Goal: Check status: Check status

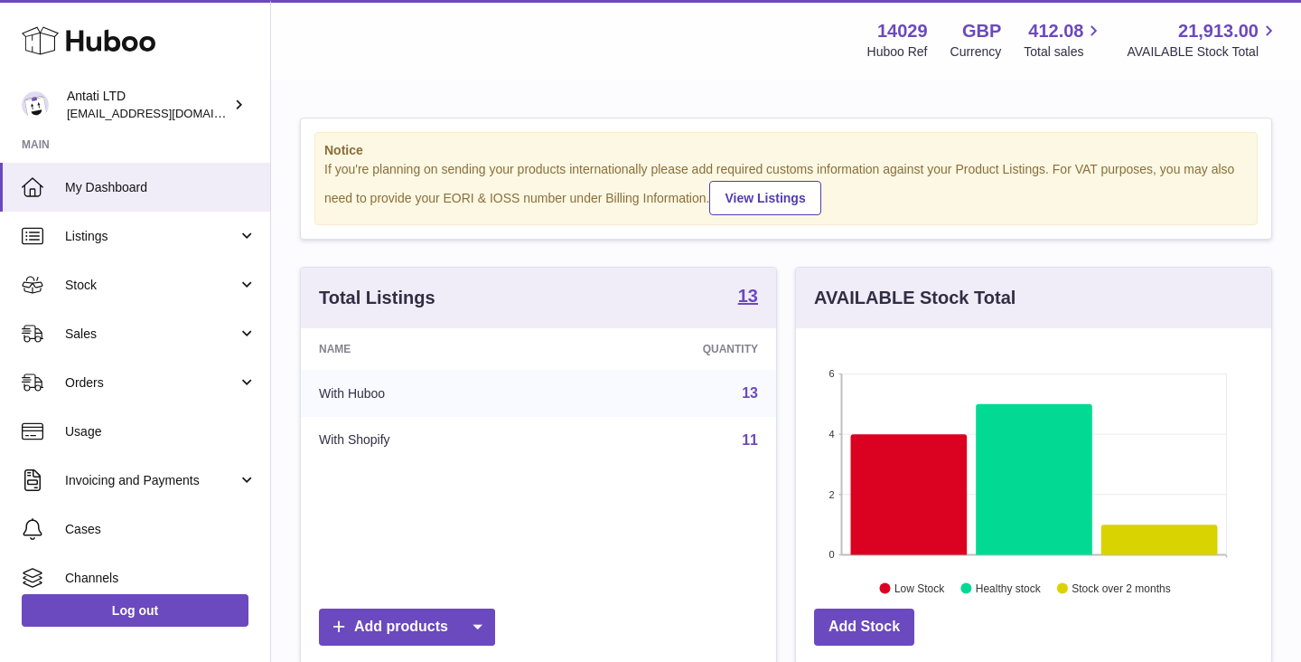
scroll to position [282, 475]
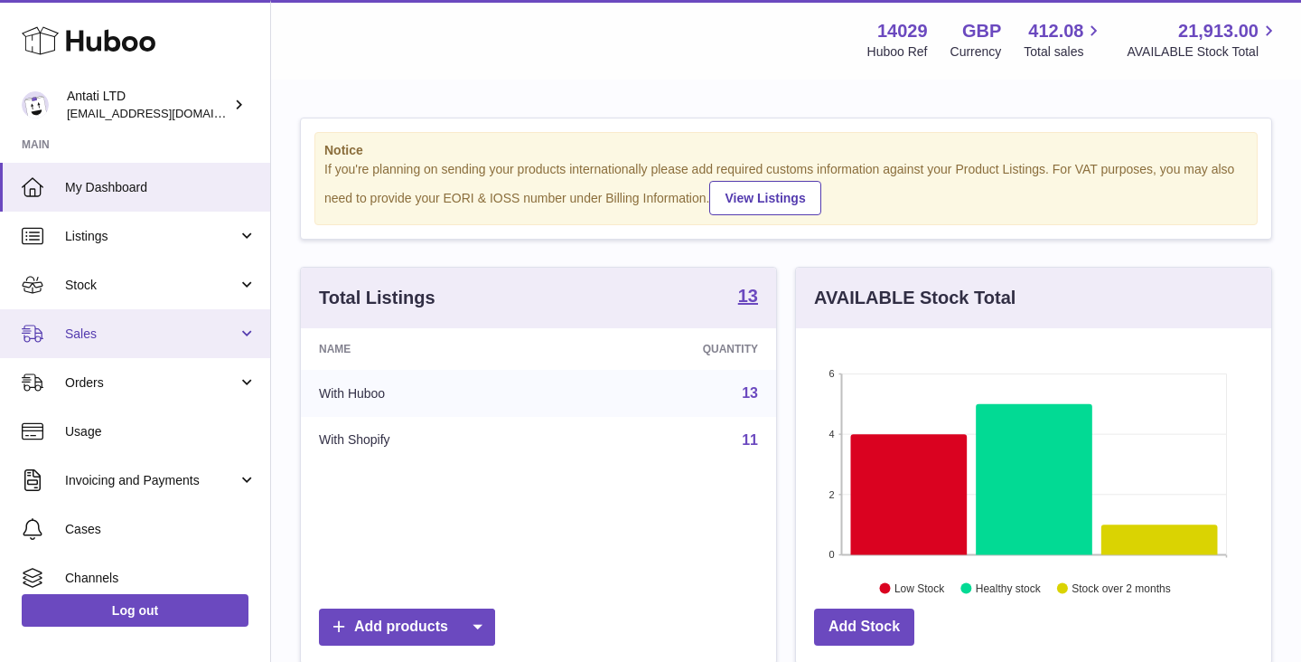
click at [195, 339] on span "Sales" at bounding box center [151, 333] width 173 height 17
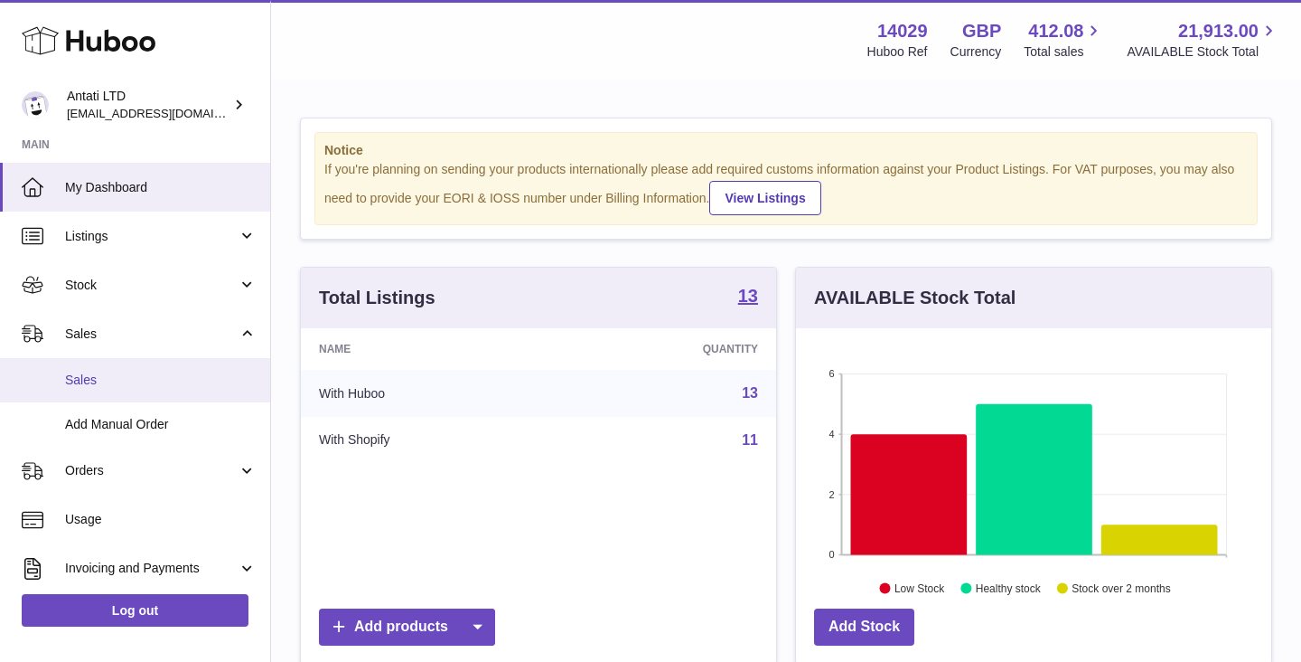
click at [74, 379] on span "Sales" at bounding box center [161, 379] width 192 height 17
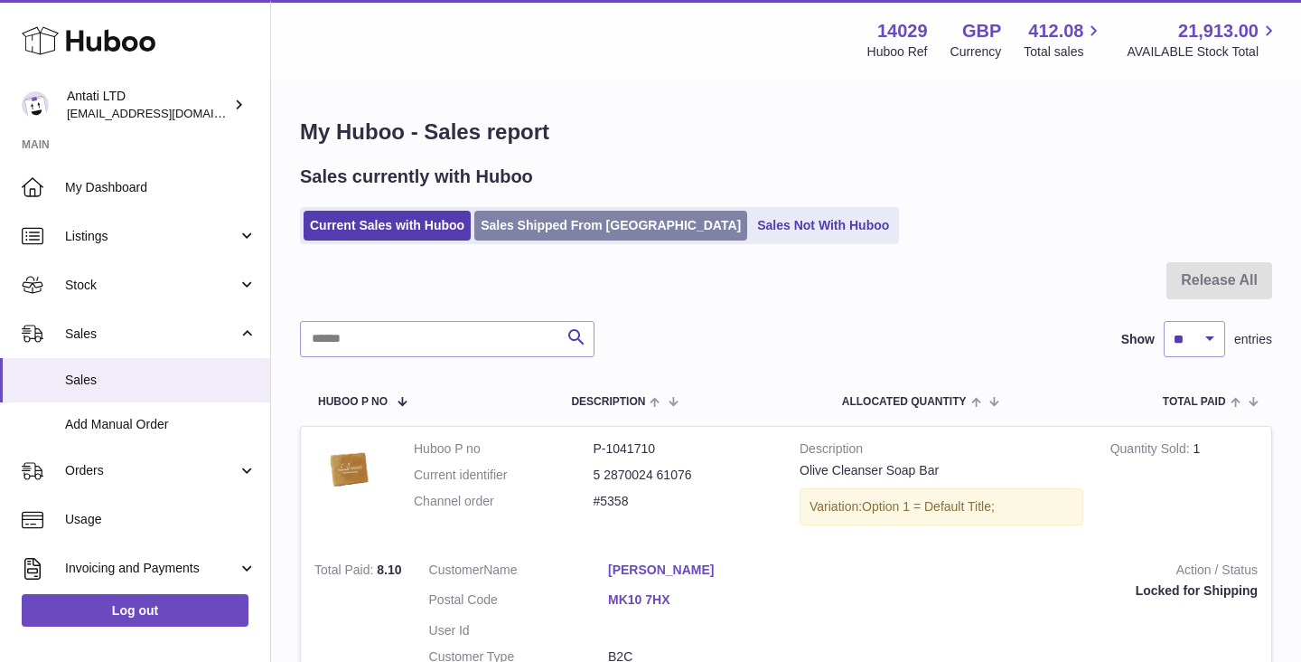
click at [521, 227] on link "Sales Shipped From Huboo" at bounding box center [610, 226] width 273 height 30
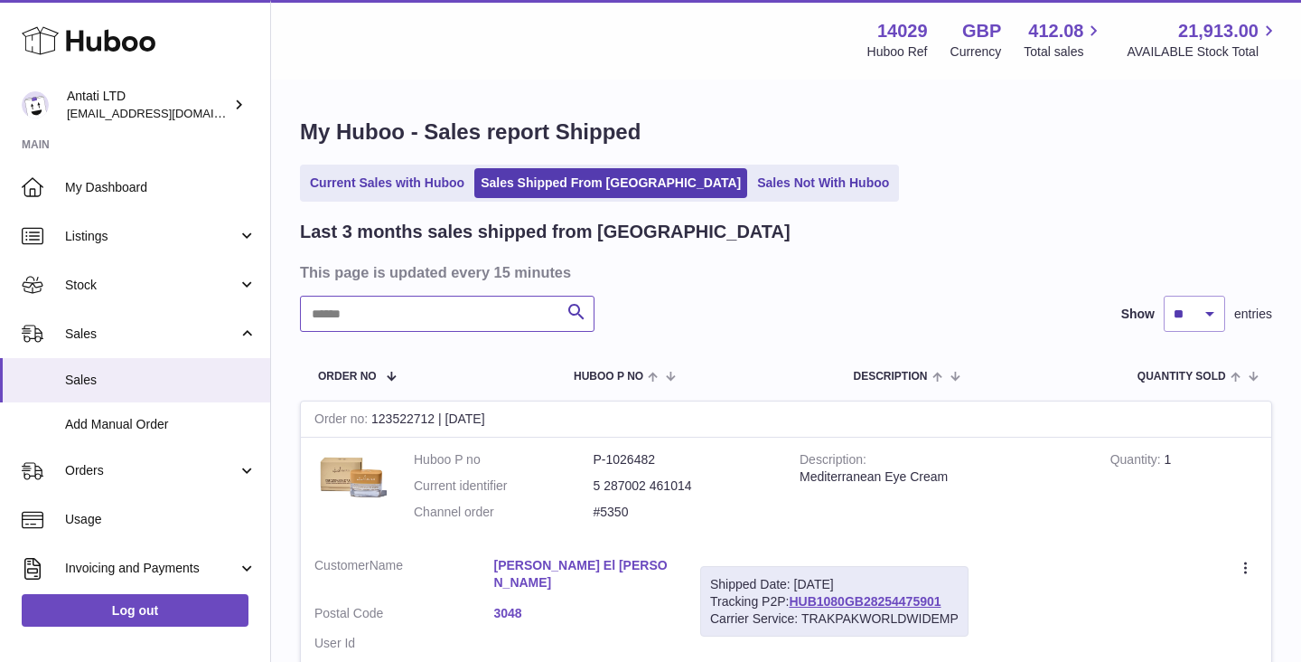
click at [446, 312] on input "text" at bounding box center [447, 314] width 295 height 36
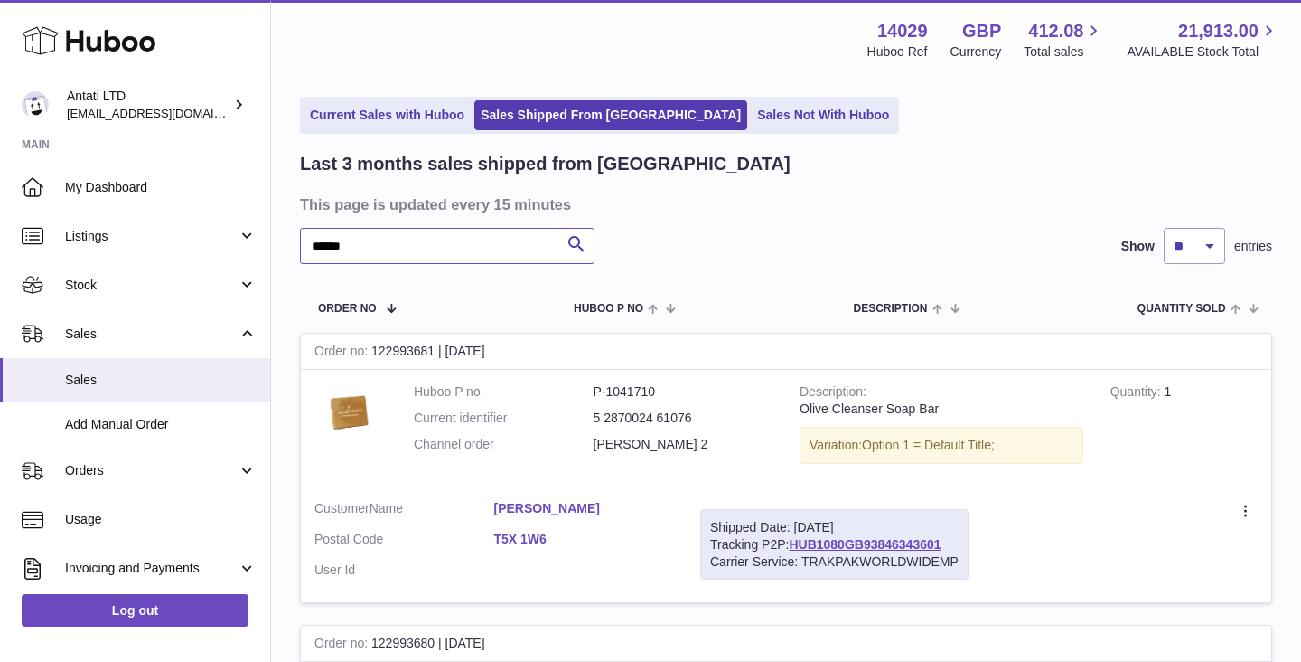
scroll to position [88, 0]
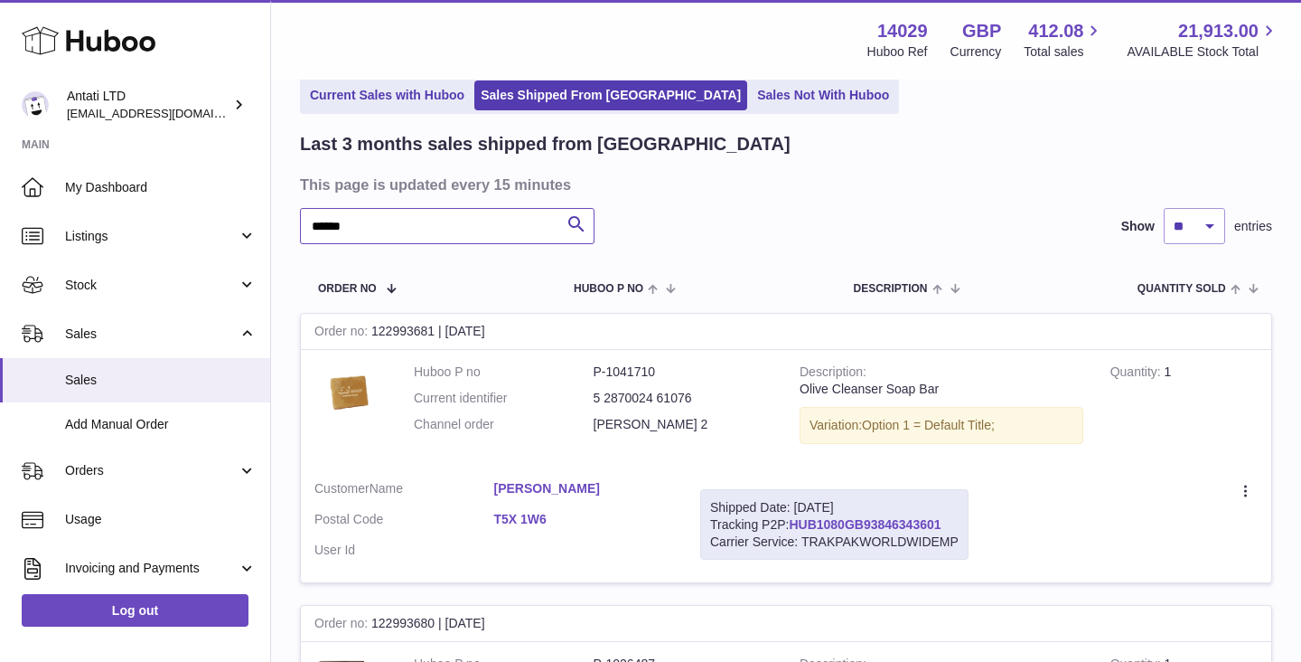
type input "*****"
click at [831, 521] on link "HUB1080GB93846343601" at bounding box center [865, 524] width 152 height 14
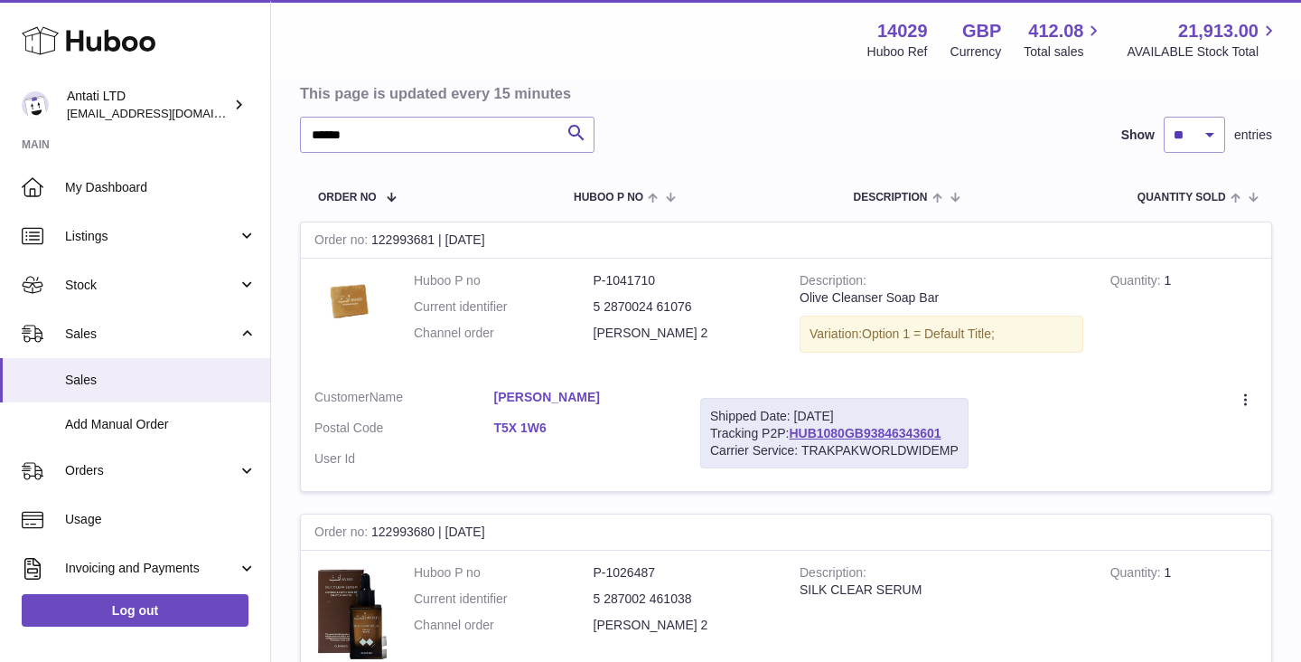
scroll to position [0, 0]
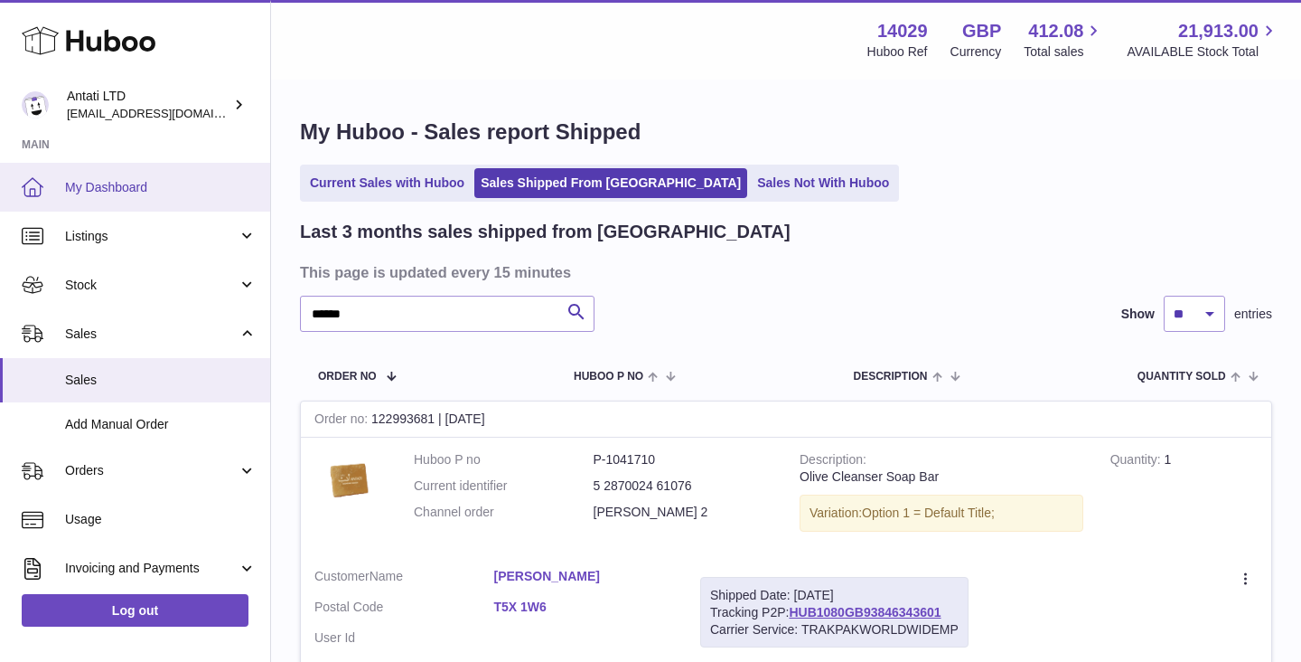
click at [146, 176] on link "My Dashboard" at bounding box center [135, 187] width 270 height 49
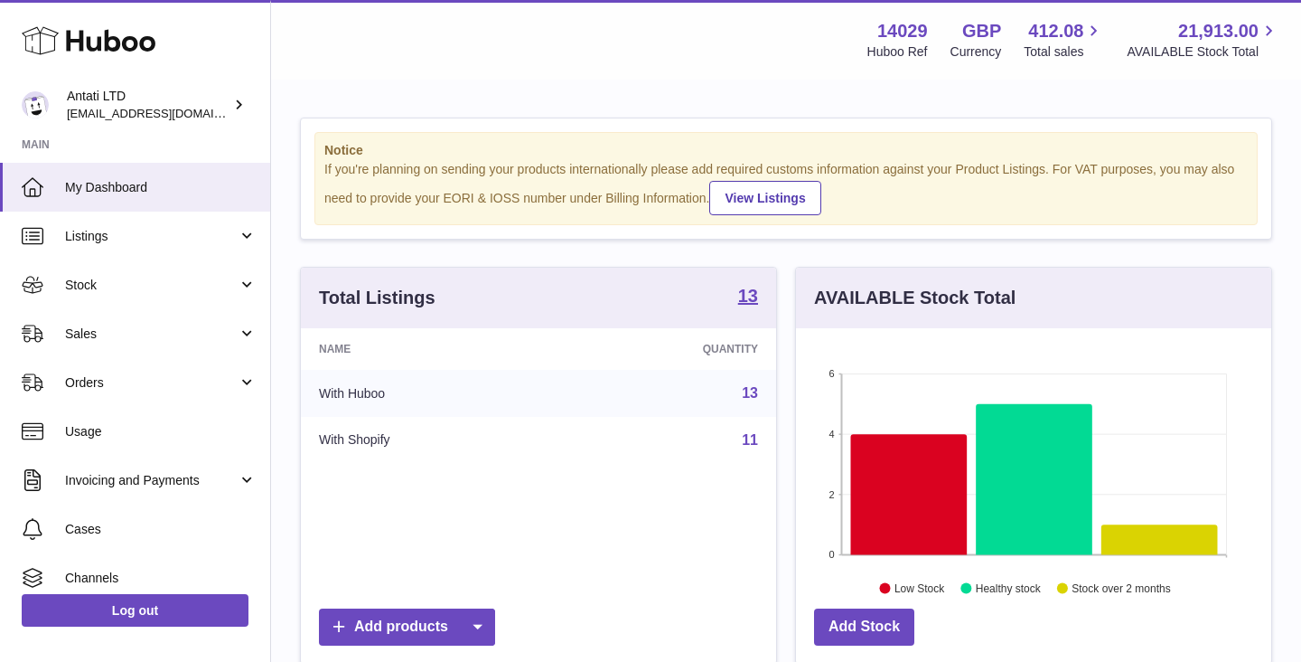
scroll to position [282, 475]
